Goal: Find specific page/section: Find specific page/section

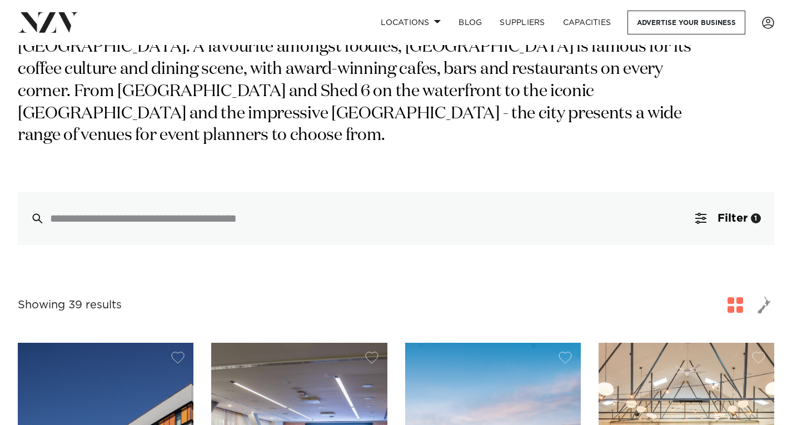
scroll to position [138, 0]
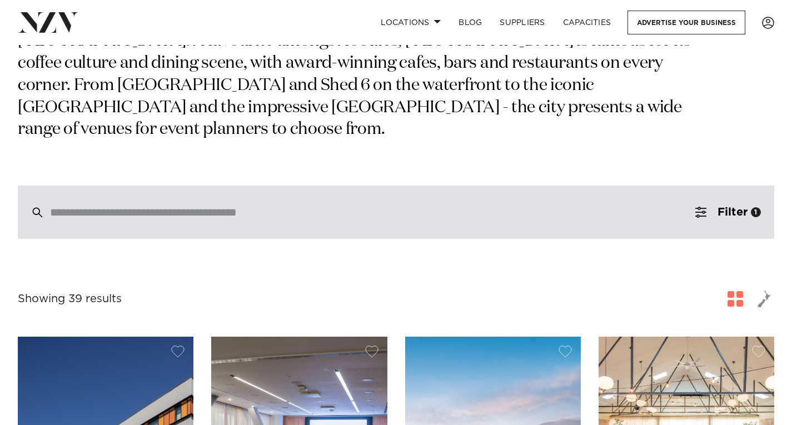
click at [192, 188] on div at bounding box center [396, 212] width 756 height 53
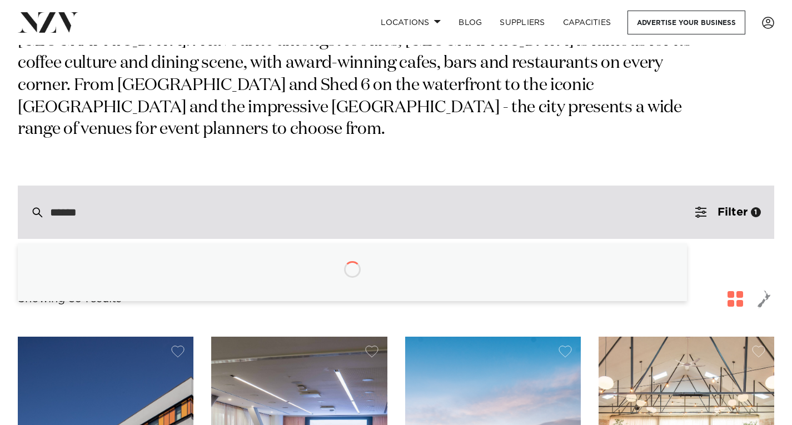
type input "*******"
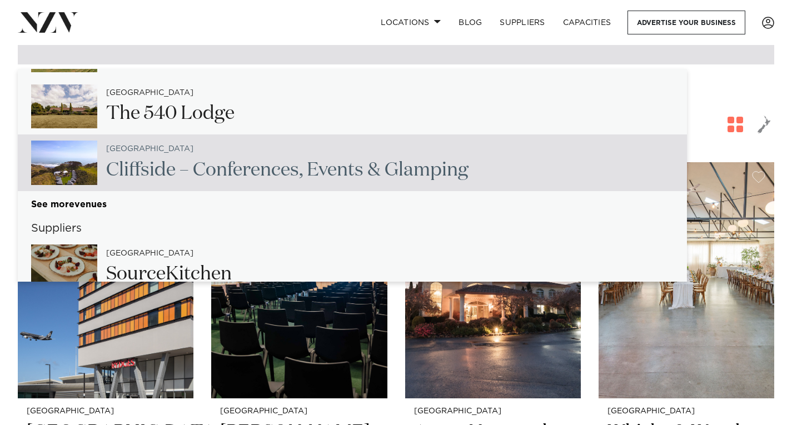
scroll to position [302, 0]
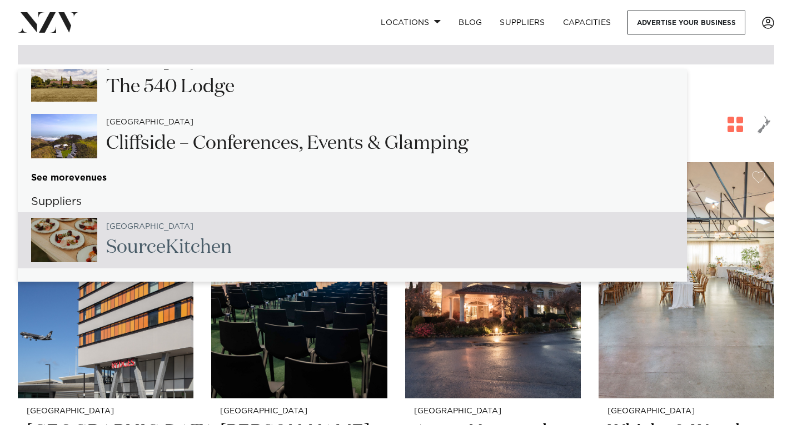
click at [138, 242] on h2 "Source Kitchen" at bounding box center [169, 247] width 126 height 25
type input "**********"
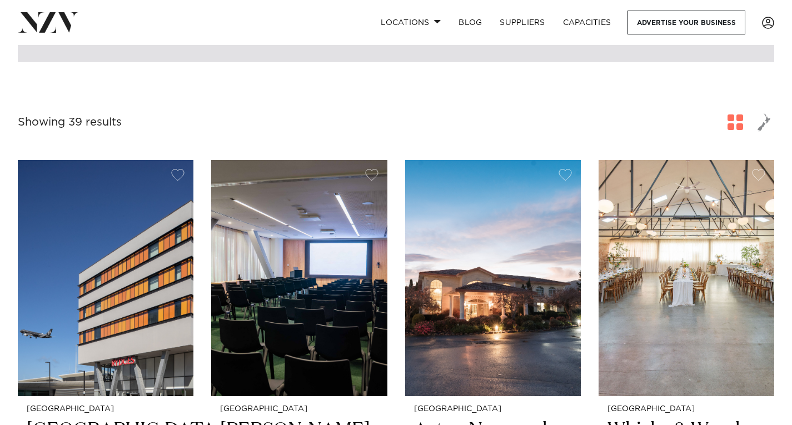
click at [174, 62] on div "Source Kitchen" at bounding box center [396, 36] width 756 height 51
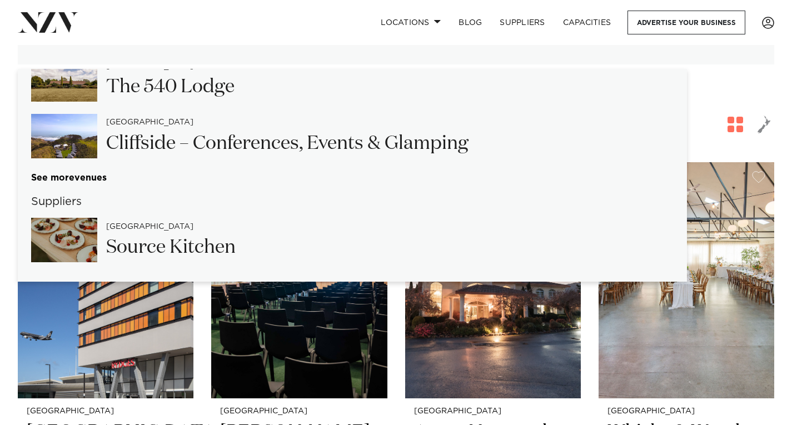
type input "**********"
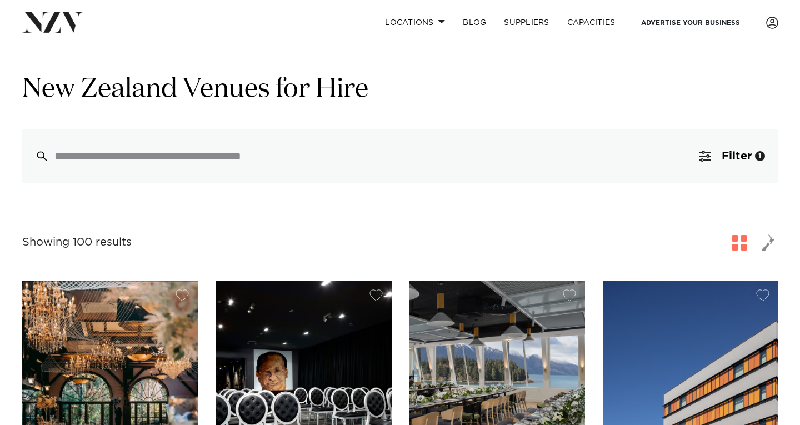
scroll to position [17, 0]
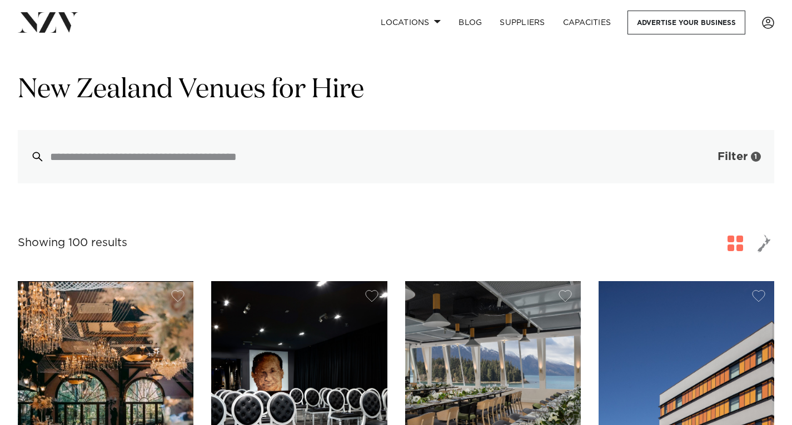
click at [752, 165] on button "Filter 1" at bounding box center [728, 156] width 92 height 53
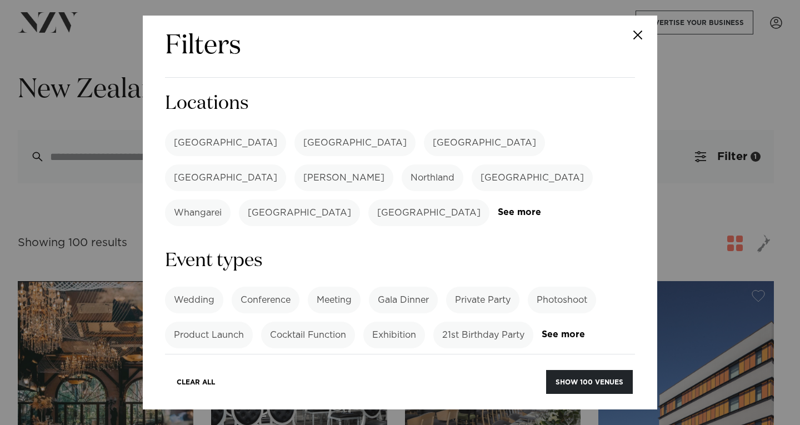
click at [294, 142] on label "[GEOGRAPHIC_DATA]" at bounding box center [354, 142] width 121 height 27
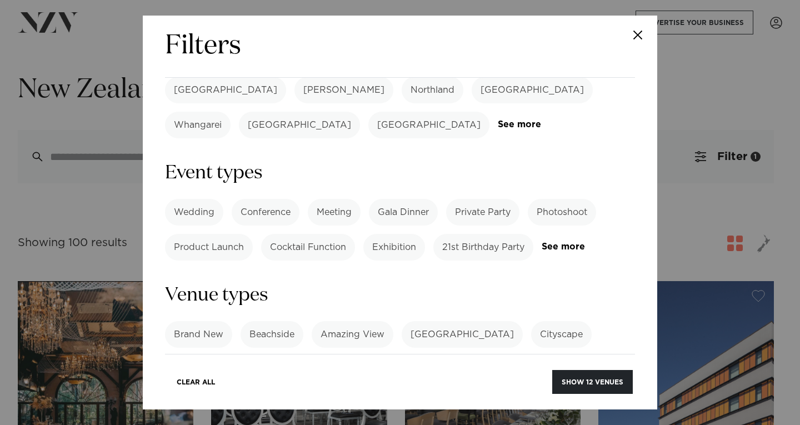
scroll to position [92, 0]
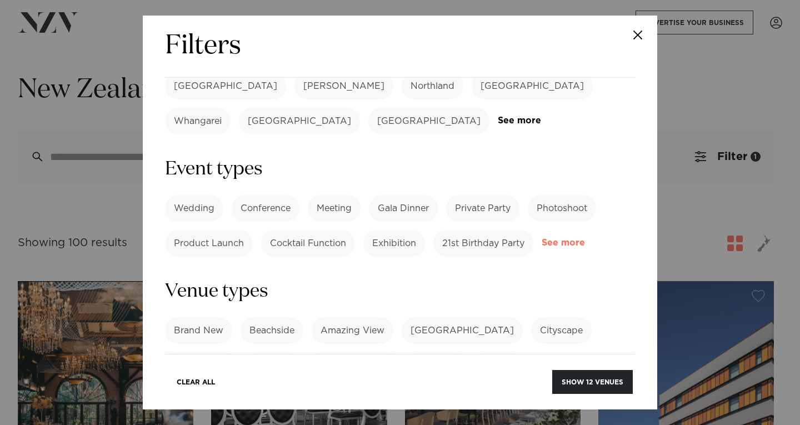
click at [542, 238] on link "See more" at bounding box center [585, 242] width 87 height 9
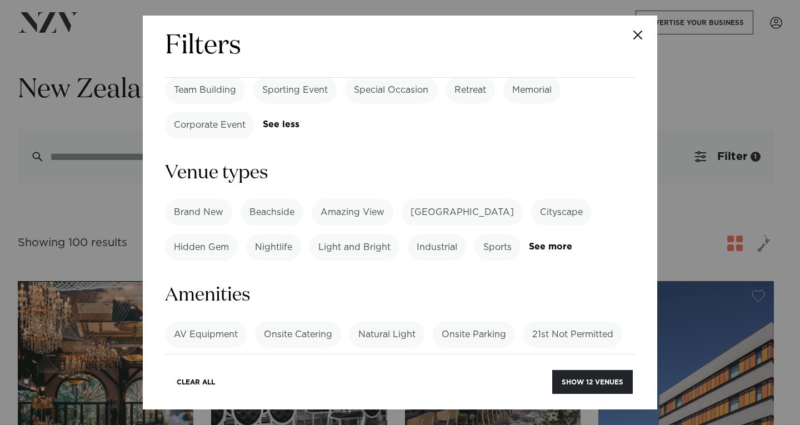
scroll to position [316, 0]
click at [560, 242] on link "See more" at bounding box center [572, 246] width 87 height 9
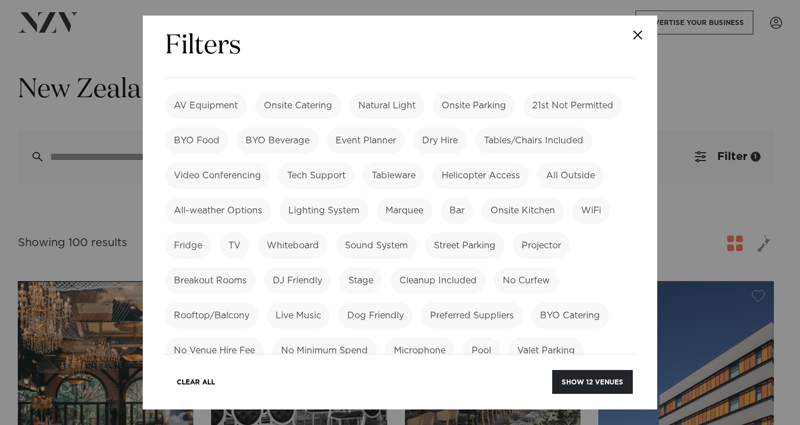
scroll to position [825, 0]
click at [192, 231] on label "Fridge" at bounding box center [188, 244] width 46 height 27
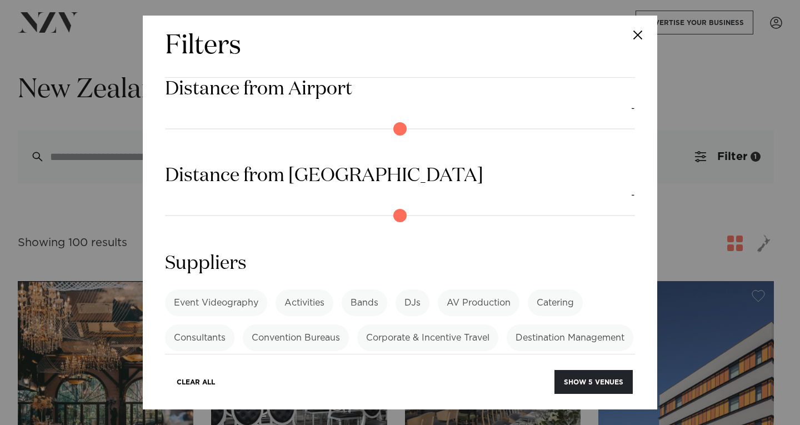
scroll to position [1318, 0]
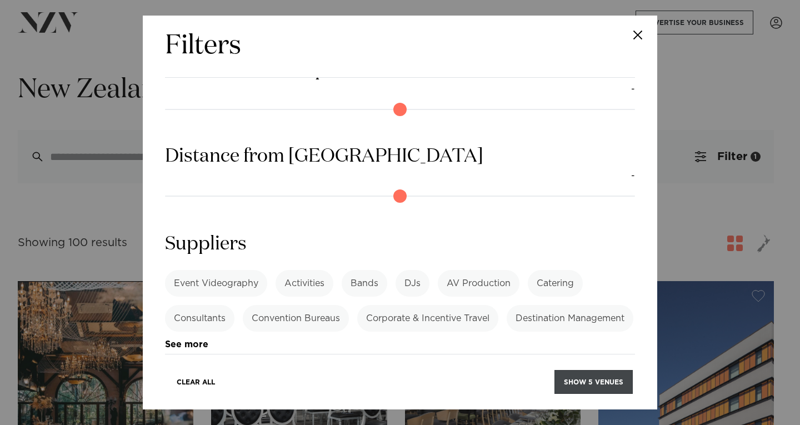
click at [601, 383] on button "Show 5 venues" at bounding box center [593, 382] width 78 height 24
